Goal: Navigation & Orientation: Find specific page/section

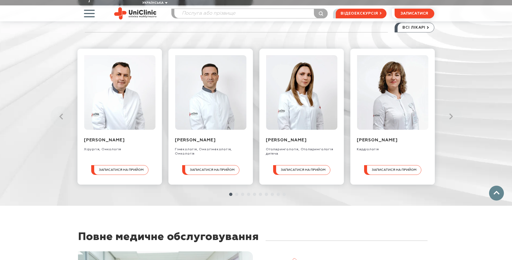
scroll to position [598, 0]
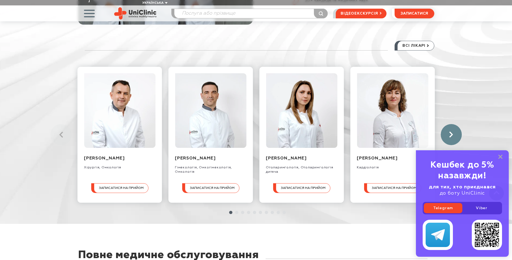
click at [451, 131] on use at bounding box center [451, 134] width 4 height 6
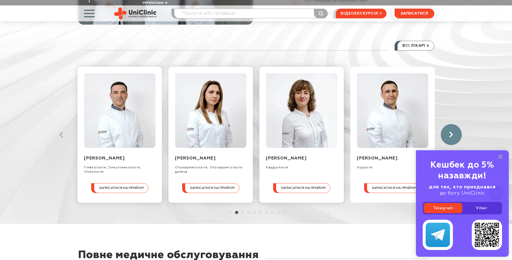
click at [451, 131] on use at bounding box center [451, 134] width 4 height 6
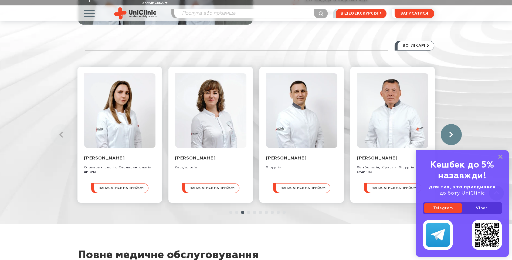
click at [451, 131] on use at bounding box center [451, 134] width 4 height 6
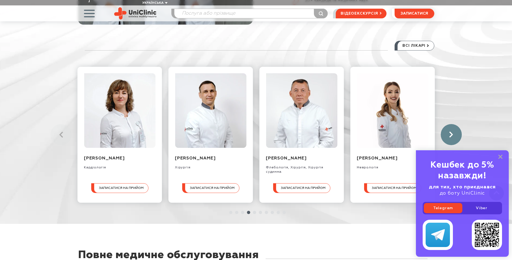
click at [450, 131] on use at bounding box center [451, 134] width 4 height 6
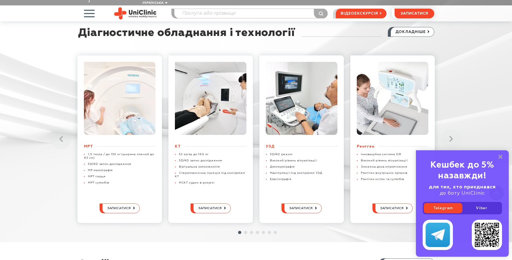
scroll to position [1423, 0]
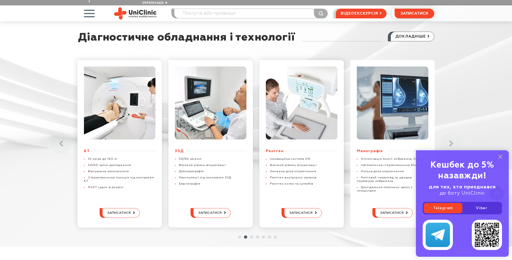
click at [501, 156] on rect at bounding box center [500, 156] width 4 height 4
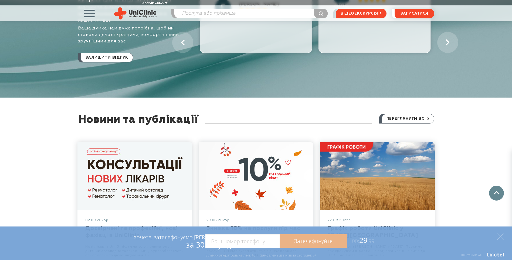
scroll to position [3169, 0]
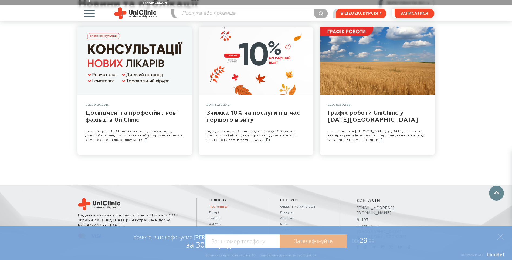
click at [213, 205] on link "Про клініку" at bounding box center [232, 207] width 47 height 4
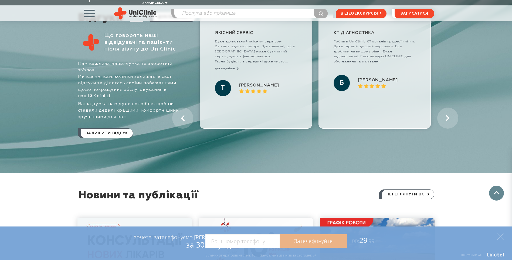
scroll to position [2847, 0]
